Goal: Find specific page/section: Find specific page/section

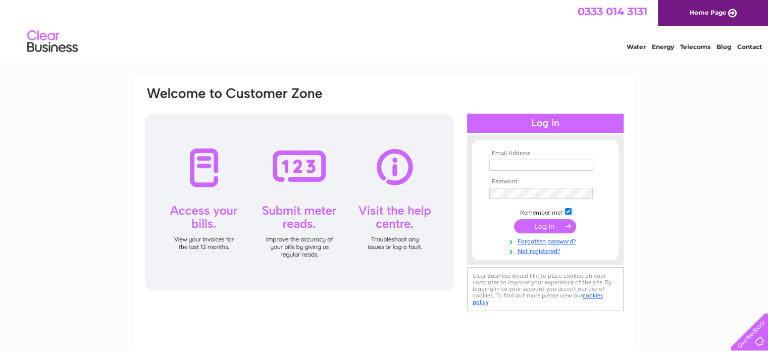
type input "sales@tomsmowers.co.uk"
click at [544, 227] on input "submit" at bounding box center [545, 226] width 62 height 14
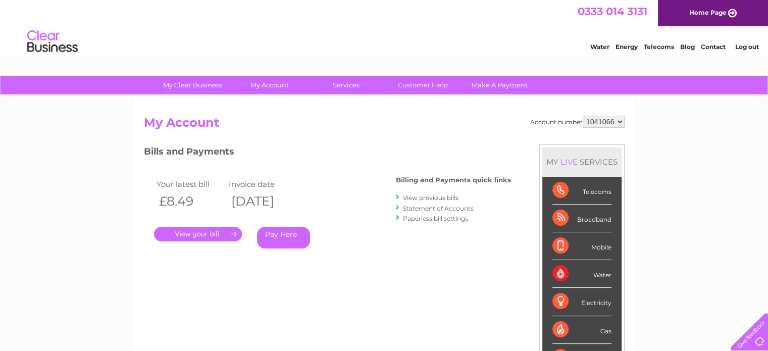
click at [190, 234] on link "." at bounding box center [198, 234] width 88 height 15
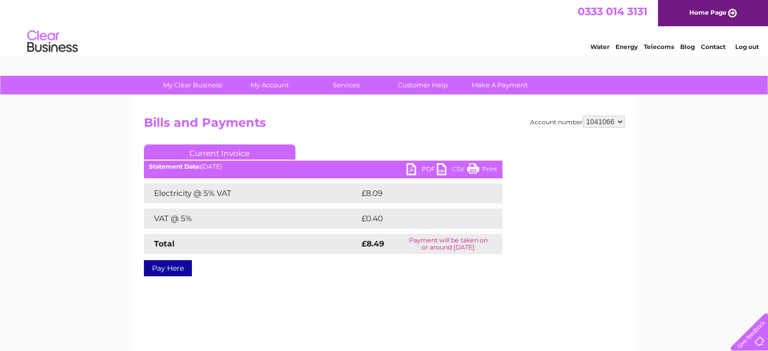
click at [425, 167] on link "PDF" at bounding box center [422, 170] width 30 height 15
